Goal: Task Accomplishment & Management: Use online tool/utility

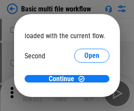
click at [84, 79] on span "Open" at bounding box center [91, 82] width 15 height 7
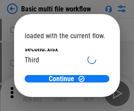
scroll to position [25, 0]
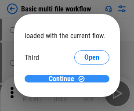
click at [64, 79] on span "Continue" at bounding box center [61, 79] width 25 height 7
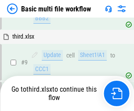
scroll to position [368, 0]
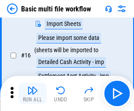
click at [33, 94] on img "button" at bounding box center [32, 90] width 11 height 11
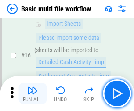
scroll to position [585, 0]
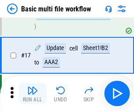
click at [33, 94] on img "button" at bounding box center [32, 90] width 11 height 11
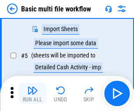
click at [33, 94] on img "button" at bounding box center [32, 90] width 11 height 11
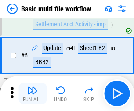
click at [33, 94] on img "button" at bounding box center [32, 90] width 11 height 11
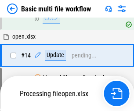
scroll to position [523, 0]
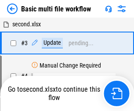
scroll to position [94, 0]
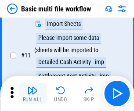
click at [33, 94] on img "button" at bounding box center [32, 90] width 11 height 11
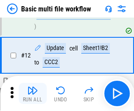
click at [33, 94] on img "button" at bounding box center [32, 90] width 11 height 11
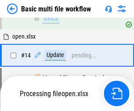
scroll to position [585, 0]
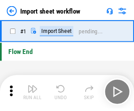
scroll to position [3, 0]
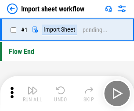
click at [33, 94] on img "button" at bounding box center [32, 90] width 11 height 11
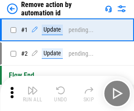
click at [33, 94] on img "button" at bounding box center [32, 90] width 11 height 11
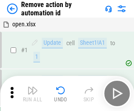
scroll to position [33, 0]
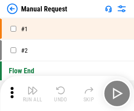
click at [33, 94] on img "button" at bounding box center [32, 90] width 11 height 11
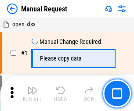
scroll to position [30, 0]
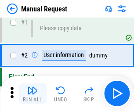
click at [33, 94] on img "button" at bounding box center [32, 90] width 11 height 11
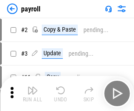
click at [33, 94] on img "button" at bounding box center [32, 90] width 11 height 11
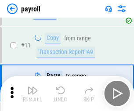
scroll to position [64, 0]
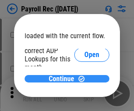
click at [64, 79] on span "Continue" at bounding box center [61, 79] width 25 height 7
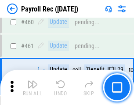
scroll to position [4685, 0]
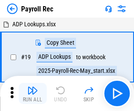
click at [33, 94] on img "button" at bounding box center [32, 90] width 11 height 11
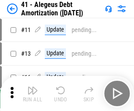
click at [33, 94] on img "button" at bounding box center [32, 90] width 11 height 11
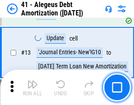
scroll to position [109, 0]
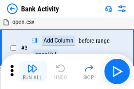
click at [33, 72] on img "button" at bounding box center [32, 68] width 11 height 11
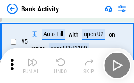
scroll to position [47, 0]
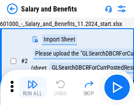
click at [33, 87] on img "button" at bounding box center [32, 84] width 11 height 11
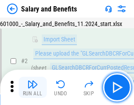
scroll to position [64, 0]
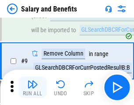
click at [33, 87] on img "button" at bounding box center [32, 84] width 11 height 11
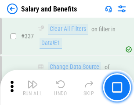
scroll to position [4116, 0]
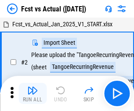
click at [33, 87] on img "button" at bounding box center [32, 90] width 11 height 11
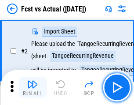
scroll to position [82, 0]
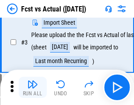
click at [33, 87] on img "button" at bounding box center [32, 84] width 11 height 11
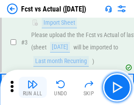
scroll to position [132, 0]
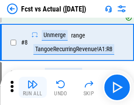
click at [33, 87] on img "button" at bounding box center [32, 84] width 11 height 11
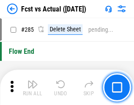
scroll to position [4161, 0]
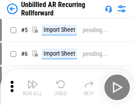
click at [33, 87] on img "button" at bounding box center [32, 84] width 11 height 11
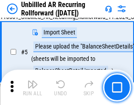
scroll to position [83, 0]
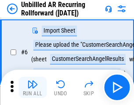
click at [33, 87] on img "button" at bounding box center [32, 84] width 11 height 11
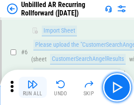
scroll to position [142, 0]
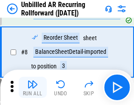
click at [33, 87] on img "button" at bounding box center [32, 84] width 11 height 11
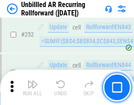
scroll to position [2986, 0]
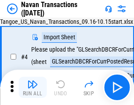
click at [33, 87] on img "button" at bounding box center [32, 84] width 11 height 11
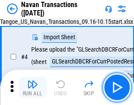
scroll to position [76, 0]
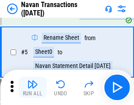
click at [33, 87] on img "button" at bounding box center [32, 84] width 11 height 11
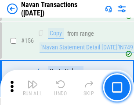
scroll to position [2850, 0]
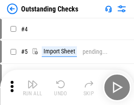
click at [33, 87] on img "button" at bounding box center [32, 84] width 11 height 11
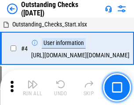
scroll to position [92, 0]
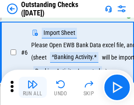
click at [33, 87] on img "button" at bounding box center [32, 84] width 11 height 11
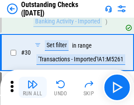
click at [33, 87] on img "button" at bounding box center [32, 84] width 11 height 11
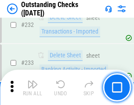
scroll to position [2670, 0]
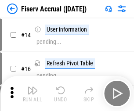
click at [33, 87] on img "button" at bounding box center [32, 90] width 11 height 11
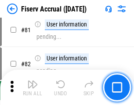
scroll to position [1155, 0]
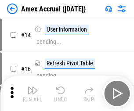
click at [33, 87] on img "button" at bounding box center [32, 90] width 11 height 11
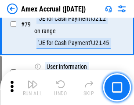
scroll to position [1141, 0]
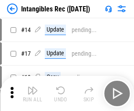
click at [33, 94] on img "button" at bounding box center [32, 90] width 11 height 11
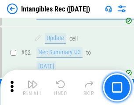
scroll to position [342, 0]
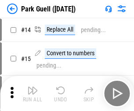
click at [33, 87] on img "button" at bounding box center [32, 90] width 11 height 11
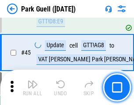
scroll to position [1099, 0]
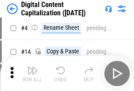
click at [33, 74] on img "button" at bounding box center [32, 70] width 11 height 11
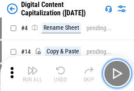
scroll to position [82, 0]
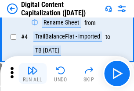
click at [33, 74] on img "button" at bounding box center [32, 70] width 11 height 11
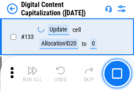
scroll to position [932, 0]
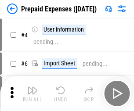
click at [33, 87] on img "button" at bounding box center [32, 90] width 11 height 11
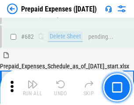
scroll to position [2417, 0]
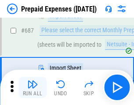
click at [33, 87] on img "button" at bounding box center [32, 84] width 11 height 11
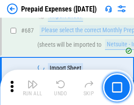
scroll to position [2462, 0]
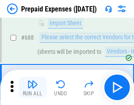
click at [33, 87] on img "button" at bounding box center [32, 84] width 11 height 11
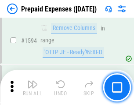
scroll to position [8560, 0]
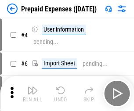
click at [33, 94] on img "button" at bounding box center [32, 90] width 11 height 11
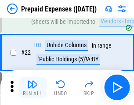
click at [33, 87] on img "button" at bounding box center [32, 84] width 11 height 11
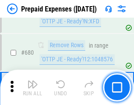
scroll to position [3061, 0]
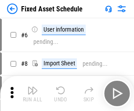
click at [33, 94] on img "button" at bounding box center [32, 90] width 11 height 11
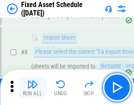
scroll to position [92, 0]
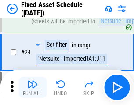
click at [33, 87] on img "button" at bounding box center [32, 84] width 11 height 11
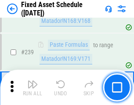
scroll to position [2723, 0]
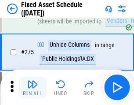
click at [33, 87] on img "button" at bounding box center [32, 84] width 11 height 11
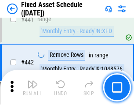
scroll to position [3930, 0]
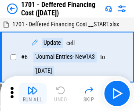
click at [33, 94] on img "button" at bounding box center [32, 90] width 11 height 11
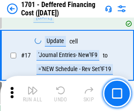
scroll to position [105, 0]
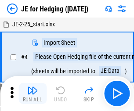
click at [33, 87] on img "button" at bounding box center [32, 90] width 11 height 11
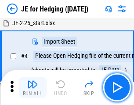
scroll to position [50, 0]
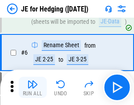
click at [33, 87] on img "button" at bounding box center [32, 84] width 11 height 11
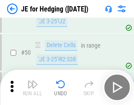
scroll to position [569, 0]
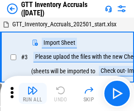
click at [33, 87] on img "button" at bounding box center [32, 90] width 11 height 11
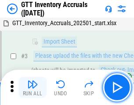
scroll to position [57, 0]
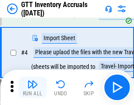
click at [33, 87] on img "button" at bounding box center [32, 84] width 11 height 11
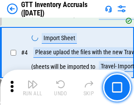
scroll to position [102, 0]
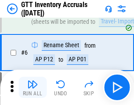
click at [33, 87] on img "button" at bounding box center [32, 84] width 11 height 11
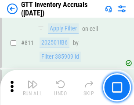
scroll to position [6673, 0]
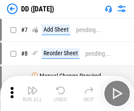
click at [33, 94] on img "button" at bounding box center [32, 90] width 11 height 11
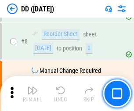
scroll to position [85, 0]
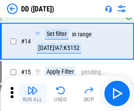
click at [33, 94] on img "button" at bounding box center [32, 90] width 11 height 11
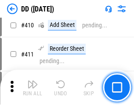
scroll to position [3933, 0]
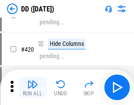
click at [33, 87] on img "button" at bounding box center [32, 84] width 11 height 11
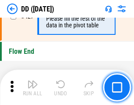
scroll to position [4208, 0]
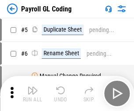
click at [33, 94] on img "button" at bounding box center [32, 90] width 11 height 11
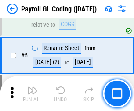
scroll to position [105, 0]
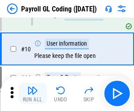
click at [33, 94] on img "button" at bounding box center [32, 90] width 11 height 11
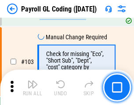
scroll to position [2063, 0]
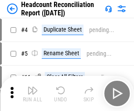
click at [33, 94] on img "button" at bounding box center [32, 90] width 11 height 11
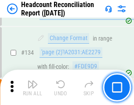
scroll to position [1057, 0]
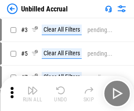
click at [33, 94] on img "button" at bounding box center [32, 90] width 11 height 11
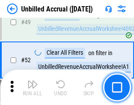
scroll to position [797, 0]
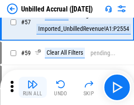
click at [33, 87] on img "button" at bounding box center [32, 84] width 11 height 11
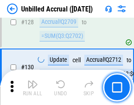
scroll to position [2619, 0]
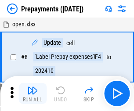
click at [33, 94] on img "button" at bounding box center [32, 90] width 11 height 11
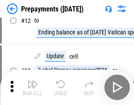
scroll to position [55, 0]
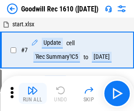
click at [33, 94] on img "button" at bounding box center [32, 90] width 11 height 11
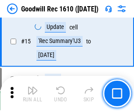
scroll to position [150, 0]
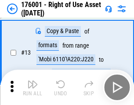
scroll to position [57, 0]
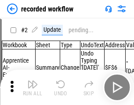
click at [33, 87] on img "button" at bounding box center [32, 84] width 11 height 11
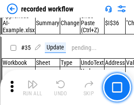
scroll to position [2748, 0]
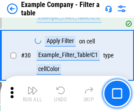
scroll to position [804, 0]
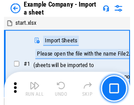
scroll to position [74, 0]
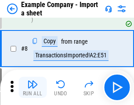
click at [33, 87] on img "button" at bounding box center [32, 84] width 11 height 11
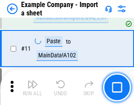
scroll to position [194, 0]
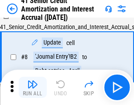
click at [33, 87] on img "button" at bounding box center [32, 84] width 11 height 11
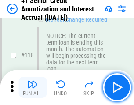
scroll to position [829, 0]
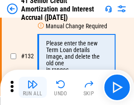
click at [33, 87] on img "button" at bounding box center [32, 84] width 11 height 11
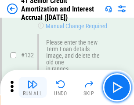
scroll to position [919, 0]
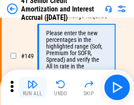
click at [33, 87] on img "button" at bounding box center [32, 84] width 11 height 11
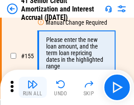
click at [33, 87] on img "button" at bounding box center [32, 84] width 11 height 11
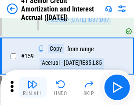
click at [33, 87] on img "button" at bounding box center [32, 84] width 11 height 11
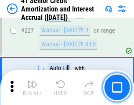
scroll to position [1969, 0]
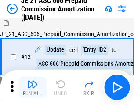
click at [33, 87] on img "button" at bounding box center [32, 84] width 11 height 11
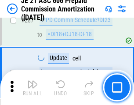
scroll to position [1618, 0]
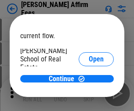
click at [89, 102] on span "Open" at bounding box center [96, 105] width 15 height 7
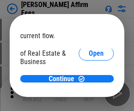
click at [89, 92] on span "Open" at bounding box center [96, 95] width 15 height 7
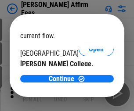
click at [89, 82] on span "Open" at bounding box center [96, 85] width 15 height 7
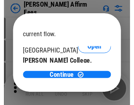
scroll to position [138, 0]
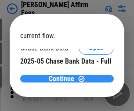
click at [64, 79] on span "Continue" at bounding box center [61, 79] width 25 height 7
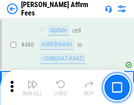
scroll to position [2390, 0]
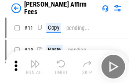
scroll to position [9, 0]
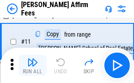
click at [33, 65] on img "button" at bounding box center [32, 62] width 11 height 11
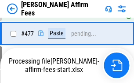
scroll to position [2401, 0]
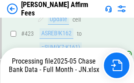
scroll to position [2306, 0]
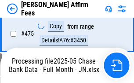
scroll to position [2306, 0]
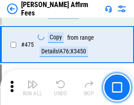
scroll to position [2295, 0]
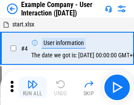
click at [33, 87] on img "button" at bounding box center [32, 84] width 11 height 11
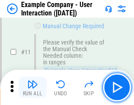
scroll to position [190, 0]
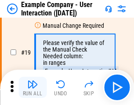
click at [33, 87] on img "button" at bounding box center [32, 84] width 11 height 11
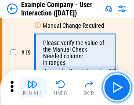
click at [33, 87] on img "button" at bounding box center [32, 84] width 11 height 11
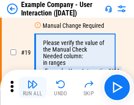
click at [33, 87] on img "button" at bounding box center [32, 84] width 11 height 11
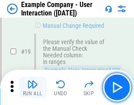
scroll to position [243, 0]
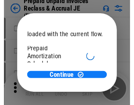
scroll to position [52, 0]
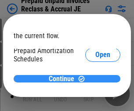
click at [64, 79] on span "Continue" at bounding box center [61, 79] width 25 height 7
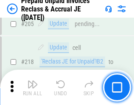
scroll to position [1139, 0]
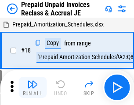
click at [33, 87] on img "button" at bounding box center [32, 84] width 11 height 11
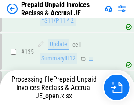
scroll to position [1095, 0]
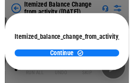
scroll to position [64, 0]
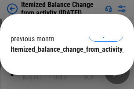
click at [64, 64] on span "Continue" at bounding box center [61, 67] width 25 height 7
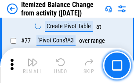
scroll to position [859, 0]
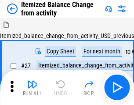
scroll to position [14, 0]
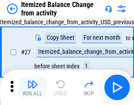
click at [33, 87] on img "button" at bounding box center [32, 84] width 11 height 11
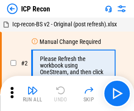
scroll to position [4, 0]
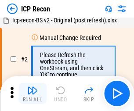
click at [33, 94] on img "button" at bounding box center [32, 90] width 11 height 11
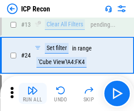
click at [33, 94] on img "button" at bounding box center [32, 90] width 11 height 11
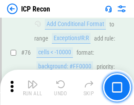
scroll to position [790, 0]
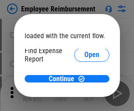
click at [84, 102] on span "Open" at bounding box center [91, 105] width 15 height 7
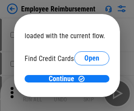
scroll to position [51, 0]
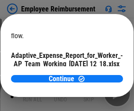
click at [98, 74] on span "Open" at bounding box center [105, 77] width 15 height 7
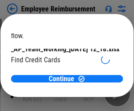
scroll to position [91, 0]
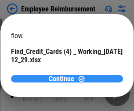
click at [64, 79] on span "Continue" at bounding box center [61, 79] width 25 height 7
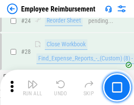
scroll to position [411, 0]
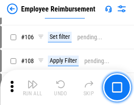
click at [33, 87] on img "button" at bounding box center [32, 84] width 11 height 11
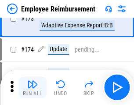
click at [33, 87] on img "button" at bounding box center [32, 84] width 11 height 11
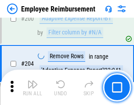
scroll to position [2224, 0]
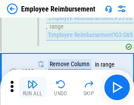
click at [33, 87] on img "button" at bounding box center [32, 84] width 11 height 11
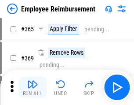
click at [33, 87] on img "button" at bounding box center [32, 84] width 11 height 11
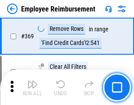
scroll to position [4532, 0]
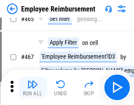
click at [33, 87] on img "button" at bounding box center [32, 84] width 11 height 11
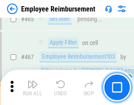
click at [33, 87] on img "button" at bounding box center [32, 84] width 11 height 11
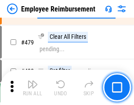
scroll to position [5429, 0]
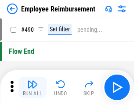
click at [33, 87] on img "button" at bounding box center [32, 84] width 11 height 11
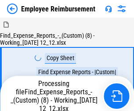
scroll to position [30, 0]
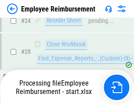
scroll to position [411, 0]
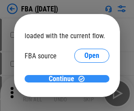
click at [64, 79] on span "Continue" at bounding box center [61, 79] width 25 height 7
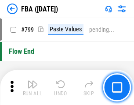
scroll to position [7870, 0]
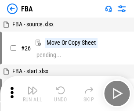
scroll to position [9, 0]
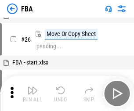
click at [33, 94] on img "button" at bounding box center [32, 90] width 11 height 11
